Goal: Register for event/course

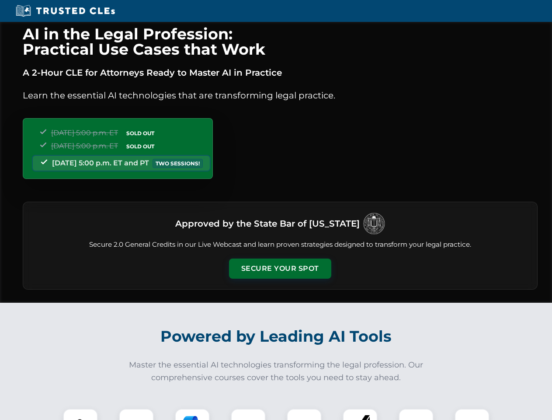
click at [280, 268] on button "Secure Your Spot" at bounding box center [280, 268] width 102 height 20
click at [80, 414] on img at bounding box center [80, 425] width 25 height 25
